Goal: Transaction & Acquisition: Purchase product/service

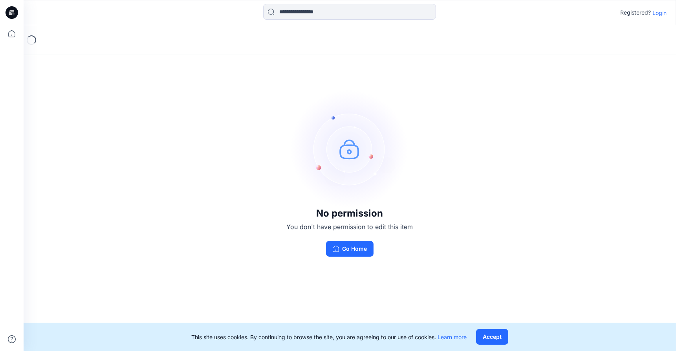
click at [661, 11] on p "Login" at bounding box center [660, 13] width 14 height 8
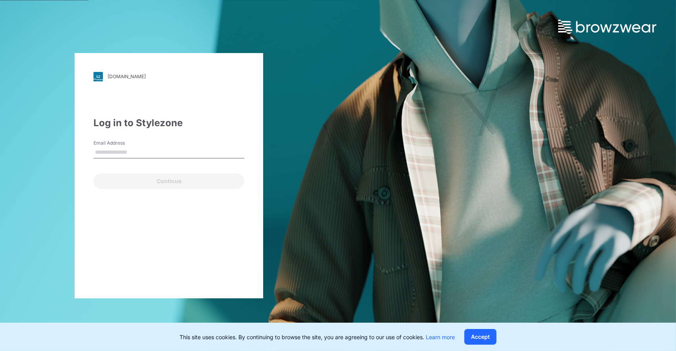
type input "**********"
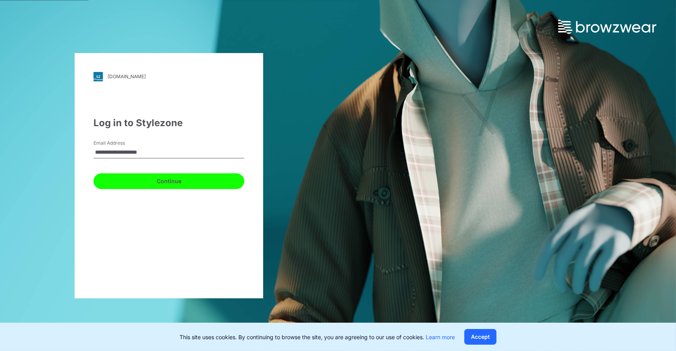
click at [185, 185] on button "Continue" at bounding box center [169, 181] width 151 height 16
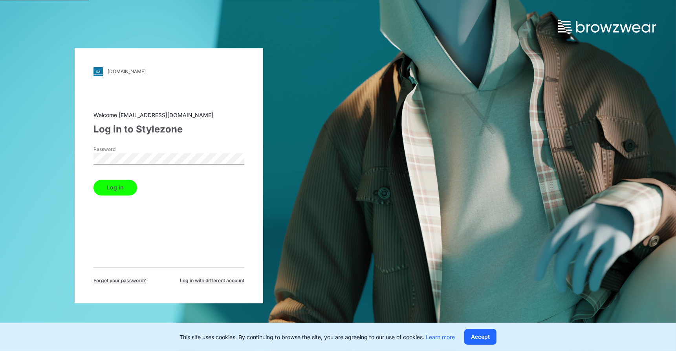
click at [119, 191] on button "Log in" at bounding box center [116, 188] width 44 height 16
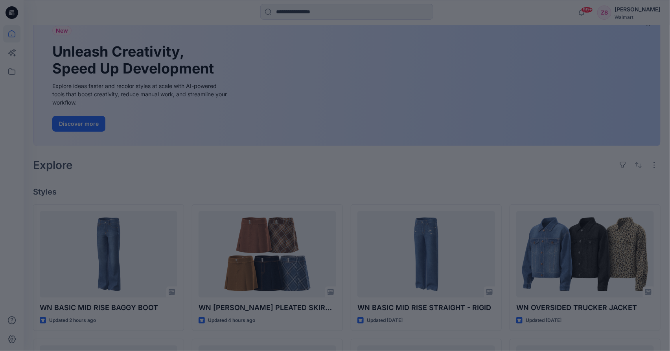
scroll to position [107, 0]
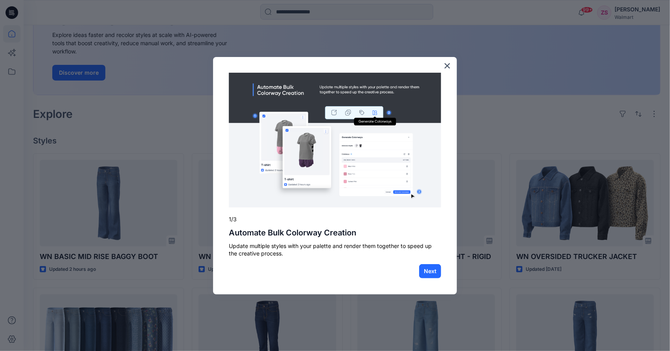
click at [276, 122] on img at bounding box center [335, 140] width 212 height 135
click at [446, 67] on button "×" at bounding box center [446, 65] width 7 height 13
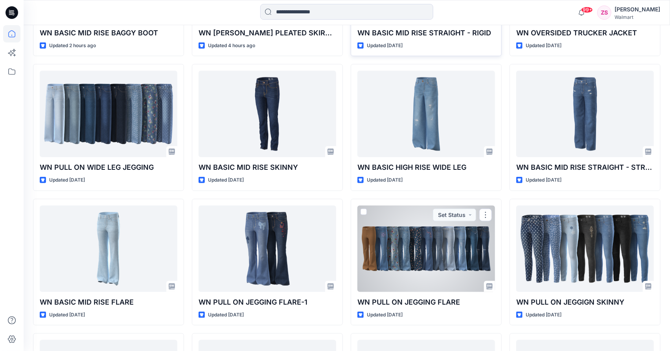
scroll to position [330, 0]
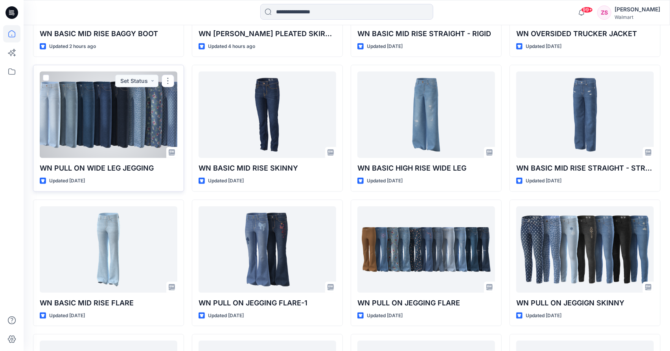
click at [101, 122] on div at bounding box center [109, 115] width 138 height 86
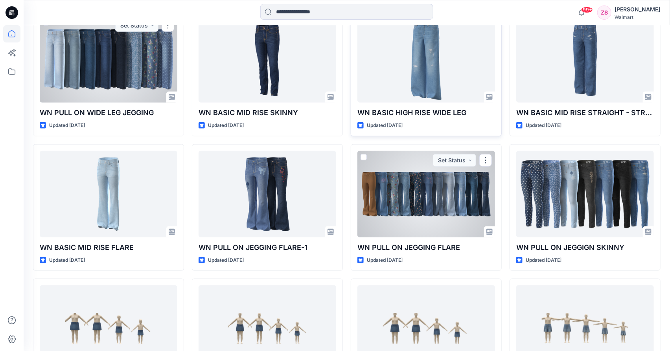
scroll to position [383, 0]
